Goal: Navigation & Orientation: Find specific page/section

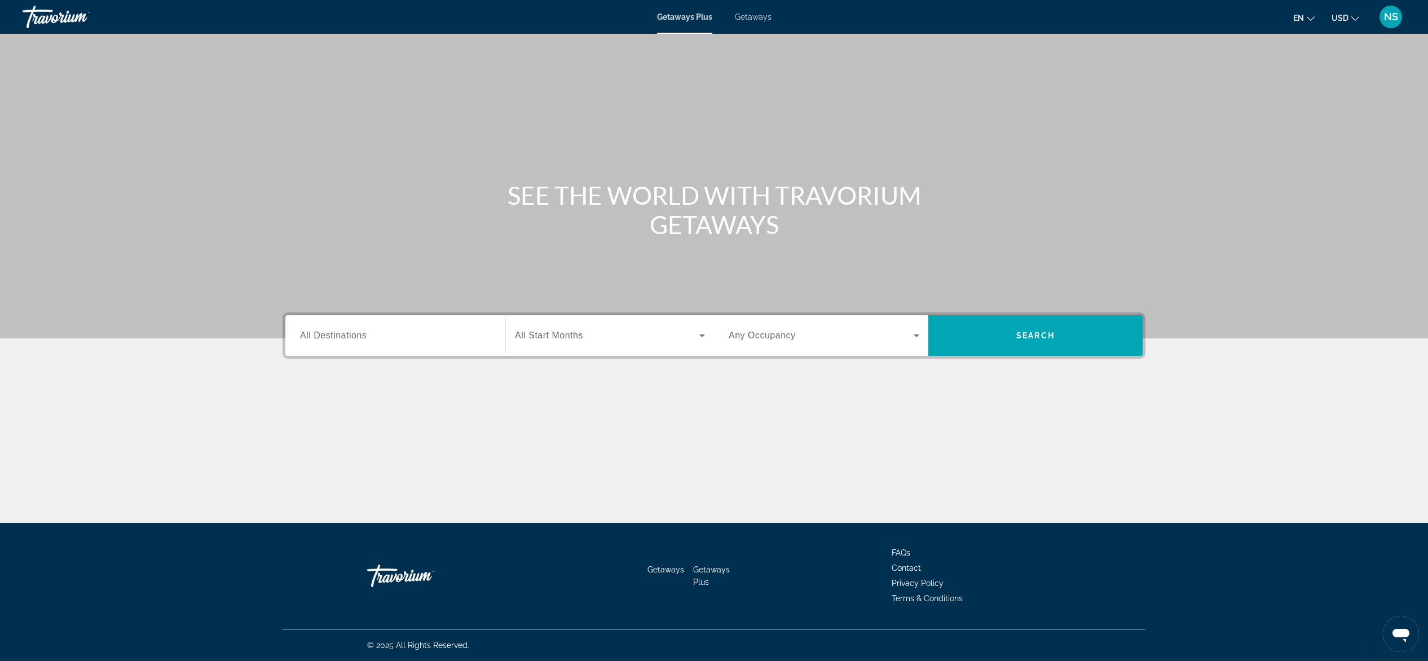
click at [380, 333] on input "Destination All Destinations" at bounding box center [395, 336] width 191 height 14
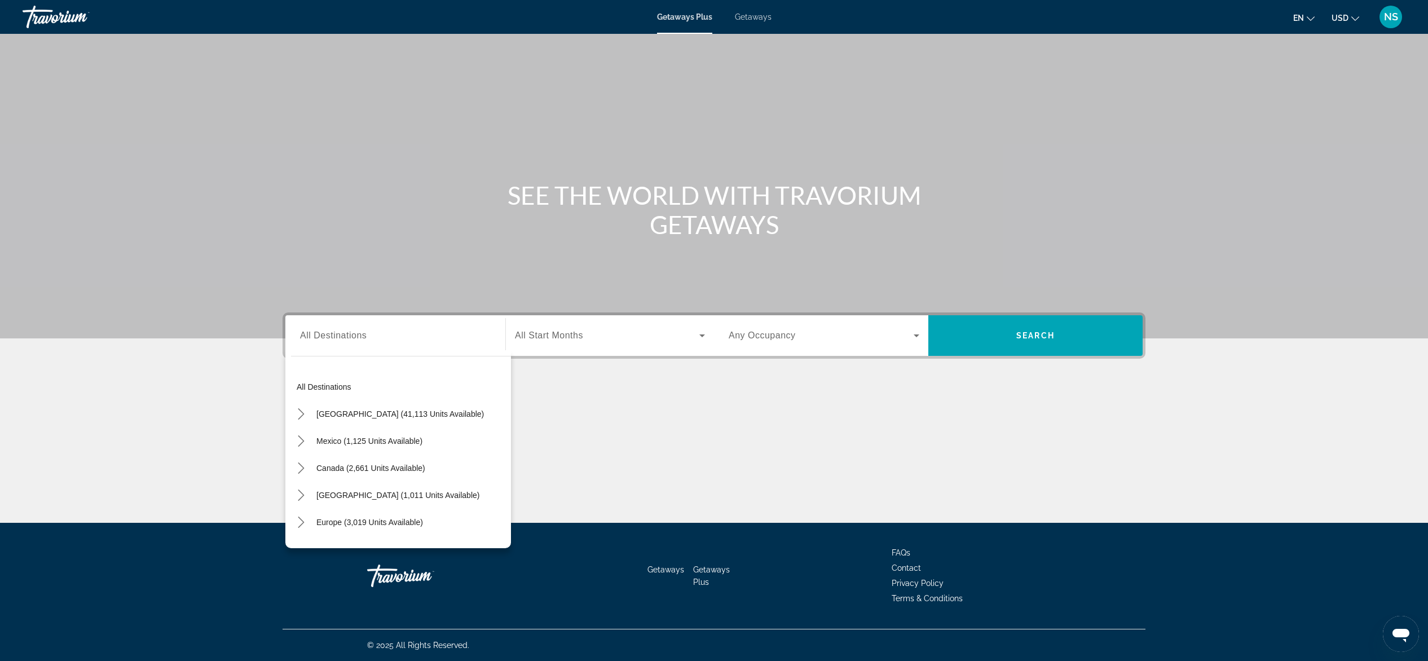
click at [379, 342] on div "Search widget" at bounding box center [395, 336] width 191 height 32
click at [765, 20] on span "Getaways" at bounding box center [753, 16] width 37 height 9
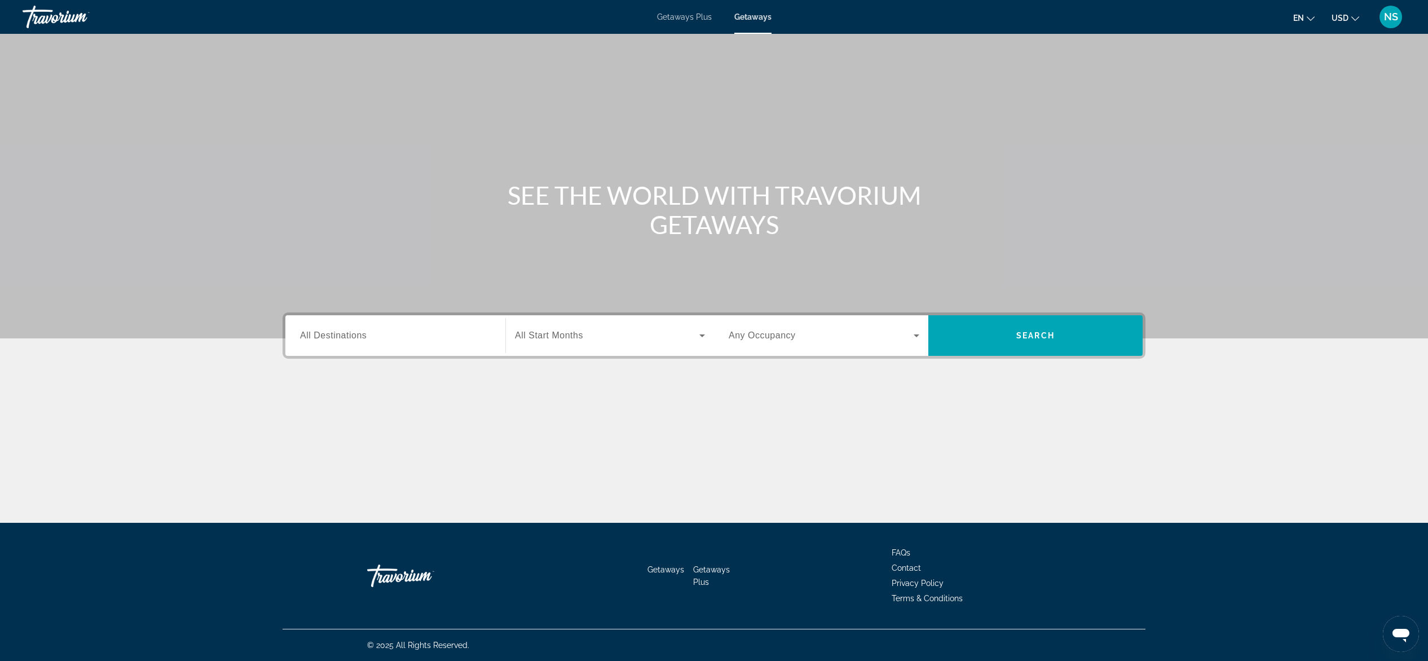
click at [314, 340] on div "Destination All Destinations" at bounding box center [395, 336] width 191 height 32
